Goal: Obtain resource: Obtain resource

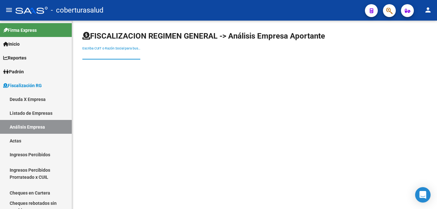
click at [87, 54] on input "Escriba CUIT o Razón Social para buscar" at bounding box center [111, 54] width 58 height 5
paste input "27245703363"
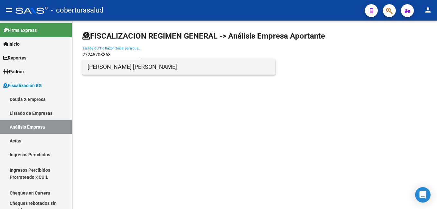
type input "27245703363"
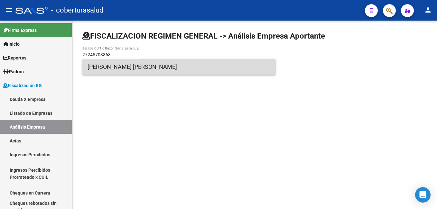
click at [107, 65] on span "[PERSON_NAME] [PERSON_NAME]" at bounding box center [179, 66] width 183 height 15
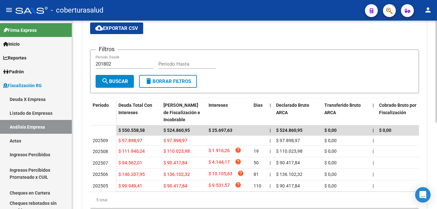
scroll to position [64, 0]
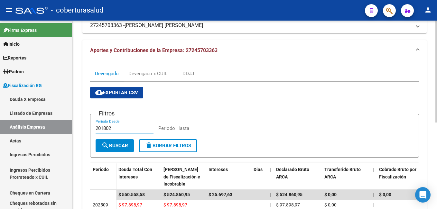
drag, startPoint x: 112, startPoint y: 129, endPoint x: 100, endPoint y: 129, distance: 11.9
click at [100, 129] on input "201802" at bounding box center [125, 129] width 58 height 6
type input "202508"
click at [163, 127] on input "Periodo Hasta" at bounding box center [187, 129] width 58 height 6
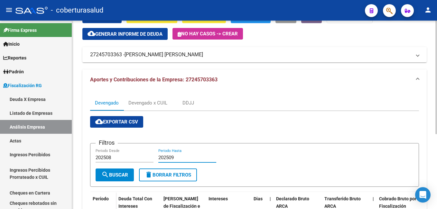
scroll to position [28, 0]
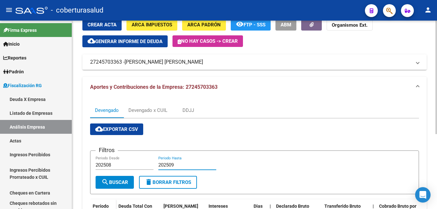
type input "202509"
click at [139, 110] on div "Devengado x CUIL" at bounding box center [148, 110] width 39 height 7
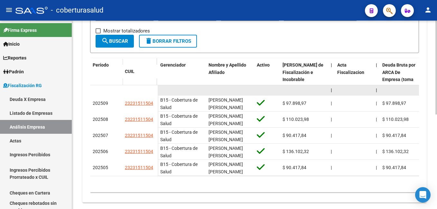
scroll to position [191, 0]
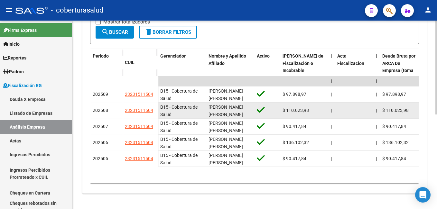
click at [283, 108] on span "$ 110.023,98" at bounding box center [296, 110] width 26 height 5
drag, startPoint x: 281, startPoint y: 104, endPoint x: 314, endPoint y: 104, distance: 32.5
click at [314, 104] on datatable-body-cell "$ 110.023,98" at bounding box center [304, 111] width 48 height 16
copy span "$ 110.023,98"
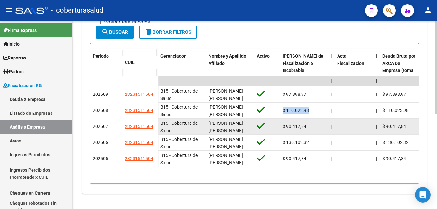
copy span "$ 110.023,98"
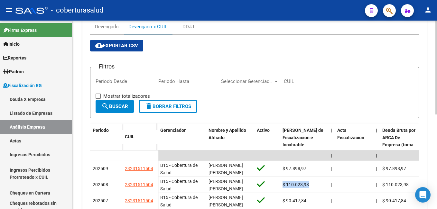
scroll to position [126, 0]
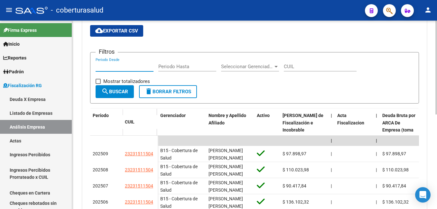
click at [102, 68] on input "Periodo Desde" at bounding box center [125, 67] width 58 height 6
type input "202508"
click at [167, 65] on input "Periodo Hasta" at bounding box center [187, 67] width 58 height 6
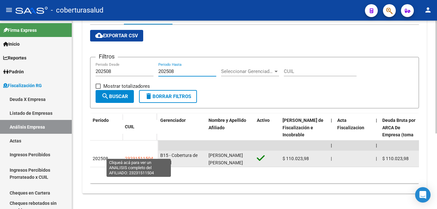
type input "202508"
click at [129, 156] on span "23231511504" at bounding box center [139, 158] width 28 height 5
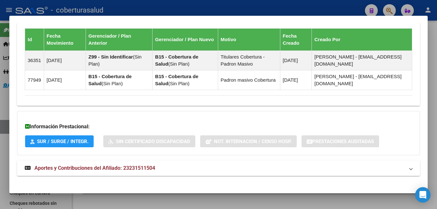
scroll to position [401, 0]
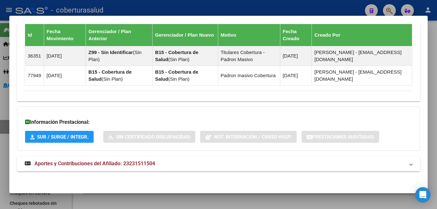
click at [43, 164] on span "Aportes y Contribuciones del Afiliado: 23231511504" at bounding box center [94, 164] width 121 height 6
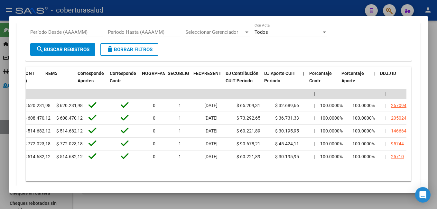
scroll to position [0, 985]
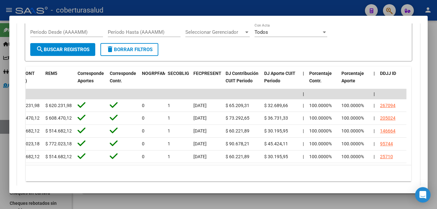
click at [341, 4] on div at bounding box center [218, 104] width 437 height 209
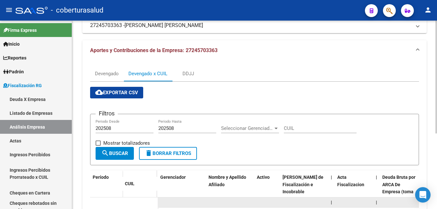
scroll to position [62, 0]
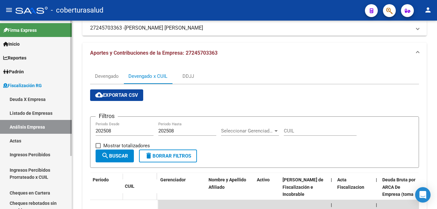
click at [16, 99] on link "Deuda X Empresa" at bounding box center [36, 99] width 72 height 14
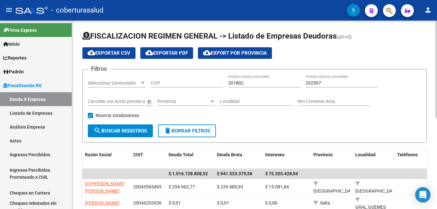
click at [149, 83] on app-drop-down-list "Seleccionar Gerenciador Seleccionar Gerenciador" at bounding box center [119, 84] width 63 height 18
click at [154, 83] on input "CUIT" at bounding box center [187, 83] width 73 height 5
paste input "27-24268608-5"
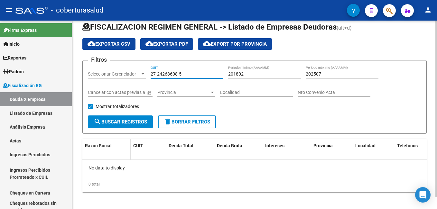
scroll to position [13, 0]
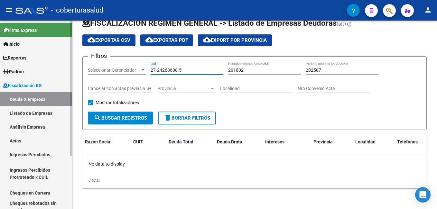
type input "27-24268608-5"
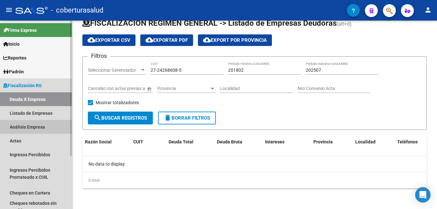
click at [20, 126] on link "Análisis Empresa" at bounding box center [36, 127] width 72 height 14
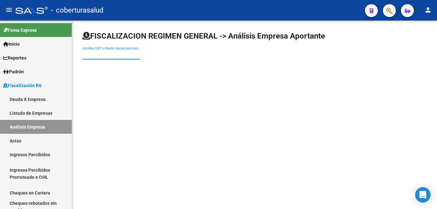
click at [86, 56] on input "Escriba CUIT o Razón Social para buscar" at bounding box center [111, 54] width 58 height 5
paste input "27242686085"
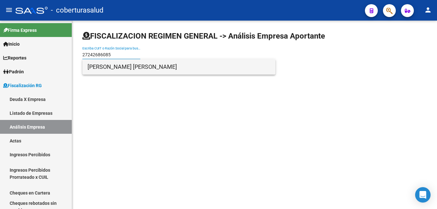
type input "27242686085"
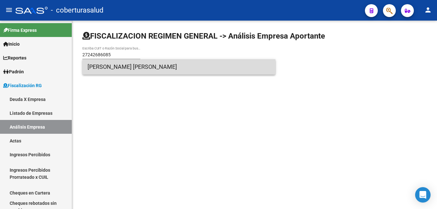
click at [99, 64] on span "[PERSON_NAME] [PERSON_NAME]" at bounding box center [179, 66] width 183 height 15
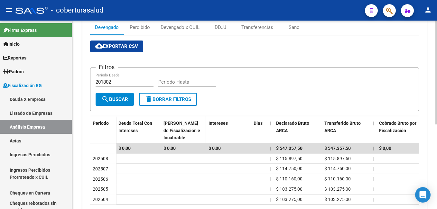
scroll to position [97, 0]
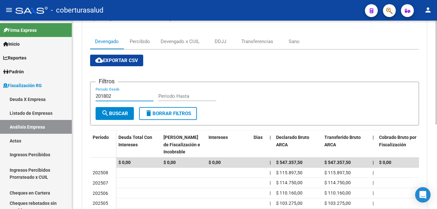
drag, startPoint x: 119, startPoint y: 94, endPoint x: 92, endPoint y: 97, distance: 26.3
click at [92, 97] on form "Filtros 201802 Periodo Desde Periodo Hasta search Buscar delete Borrar Filtros" at bounding box center [254, 104] width 329 height 44
type input "202508"
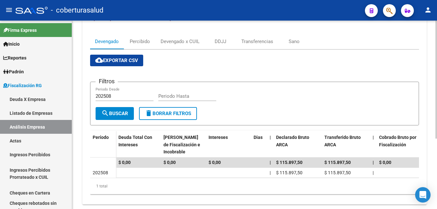
drag, startPoint x: 171, startPoint y: 100, endPoint x: 168, endPoint y: 94, distance: 6.5
click at [170, 100] on div "Periodo Hasta" at bounding box center [187, 94] width 58 height 14
click at [167, 93] on input "Periodo Hasta" at bounding box center [187, 96] width 58 height 6
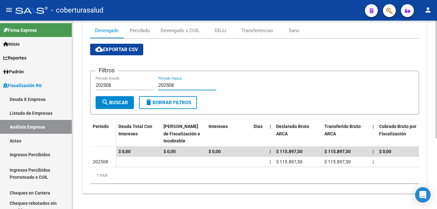
scroll to position [112, 0]
type input "202508"
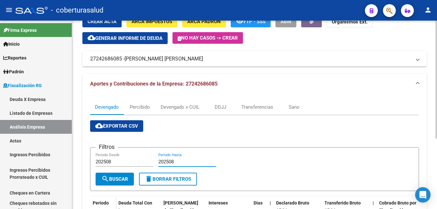
scroll to position [16, 0]
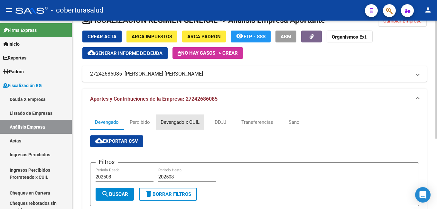
click at [171, 124] on div "Devengado x CUIL" at bounding box center [180, 122] width 39 height 7
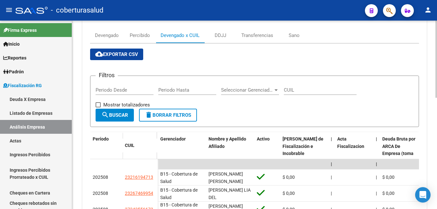
scroll to position [78, 0]
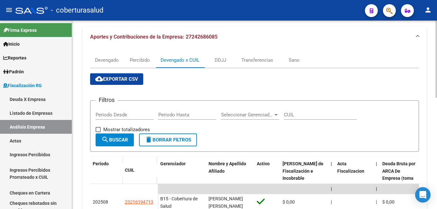
click at [96, 119] on div "Periodo Desde" at bounding box center [125, 113] width 58 height 14
click at [99, 115] on input "Periodo Desde" at bounding box center [125, 115] width 58 height 6
type input "202508"
click at [163, 115] on input "Periodo Hasta" at bounding box center [187, 115] width 58 height 6
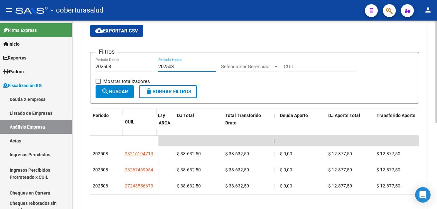
scroll to position [62, 0]
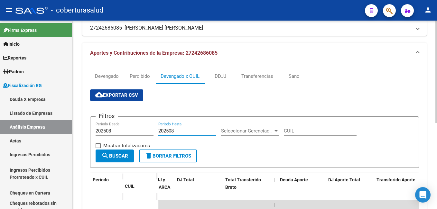
type input "202508"
click at [114, 95] on span "cloud_download Exportar CSV" at bounding box center [116, 95] width 43 height 6
